Goal: Task Accomplishment & Management: Use online tool/utility

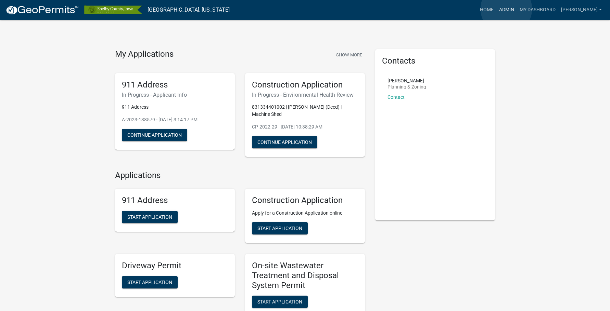
click at [506, 9] on link "Admin" at bounding box center [506, 9] width 21 height 13
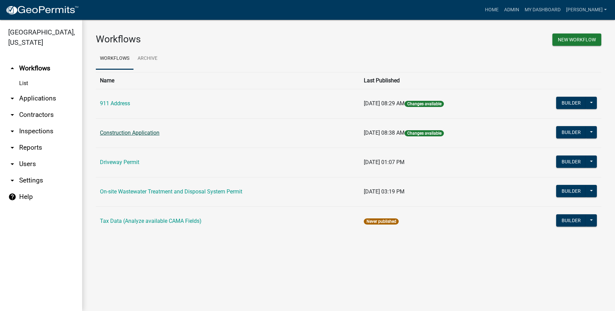
click at [146, 136] on link "Construction Application" at bounding box center [130, 133] width 60 height 7
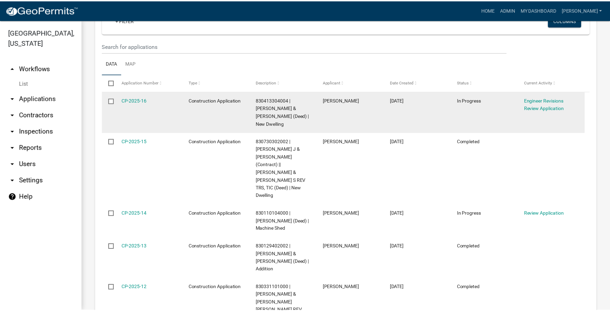
scroll to position [308, 0]
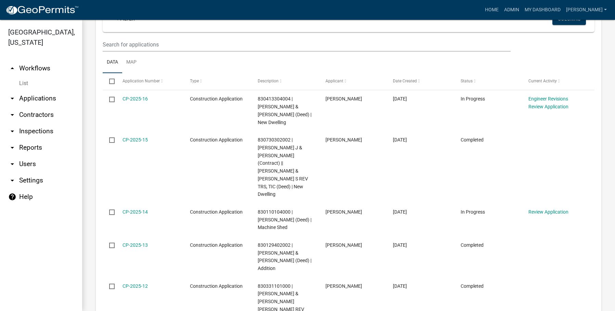
click at [138, 139] on link "CP-2025-15" at bounding box center [135, 139] width 25 height 5
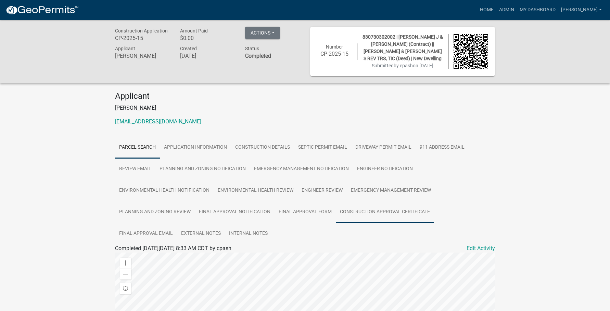
click at [372, 212] on link "Construction Approval Certificate" at bounding box center [385, 213] width 98 height 22
click at [180, 259] on link "Construction Approval Certificate" at bounding box center [154, 257] width 79 height 7
